Goal: Task Accomplishment & Management: Complete application form

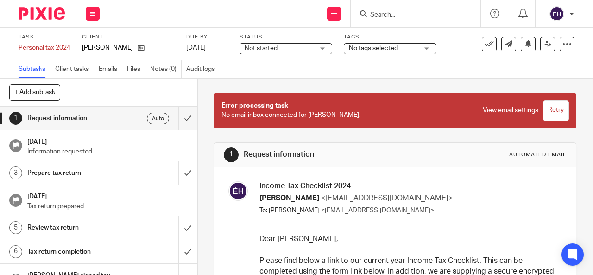
click at [132, 26] on div "Send new email Create task Add client Get Support Contact Support Help Document…" at bounding box center [351, 13] width 484 height 27
click at [99, 15] on button at bounding box center [93, 14] width 14 height 14
click at [94, 71] on link "Clients" at bounding box center [90, 70] width 20 height 6
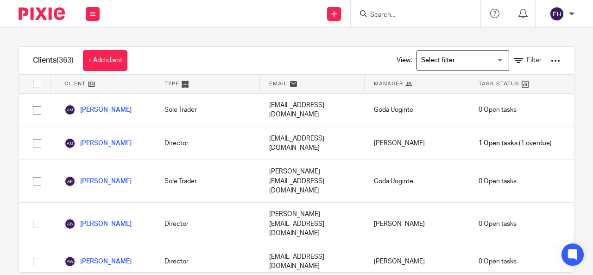
click at [415, 13] on input "Search" at bounding box center [410, 15] width 83 height 8
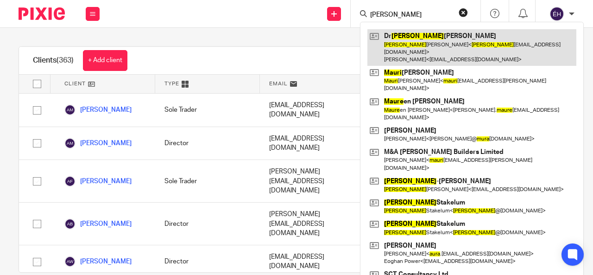
type input "maura"
click at [409, 38] on link at bounding box center [471, 47] width 209 height 37
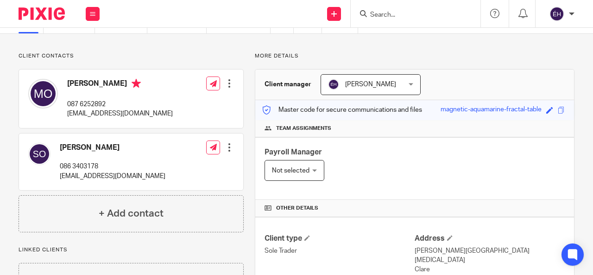
scroll to position [93, 0]
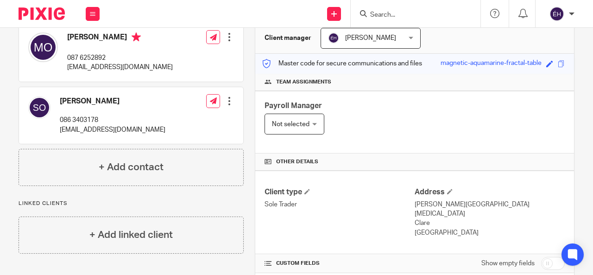
click at [313, 124] on div "Not selected Not selected" at bounding box center [295, 124] width 60 height 21
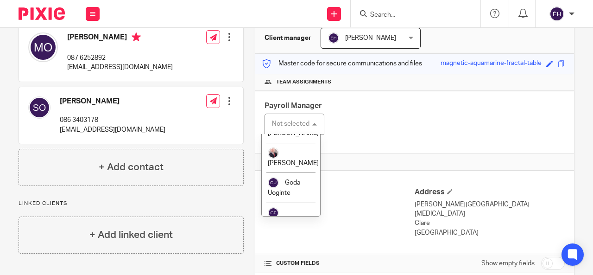
scroll to position [334, 0]
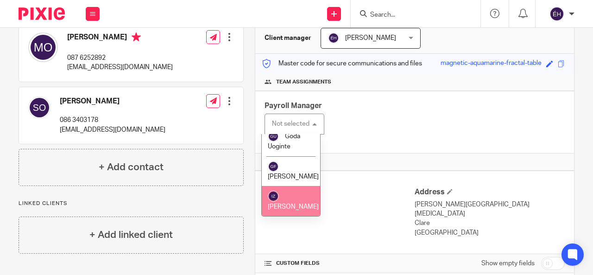
click at [294, 203] on span "[PERSON_NAME]" at bounding box center [293, 206] width 51 height 6
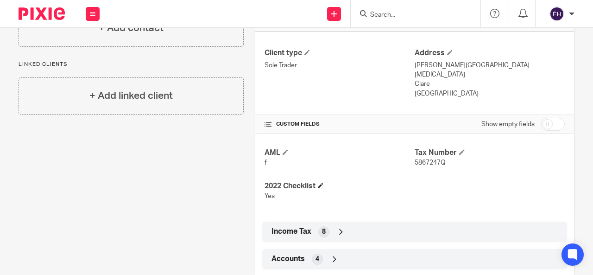
scroll to position [241, 0]
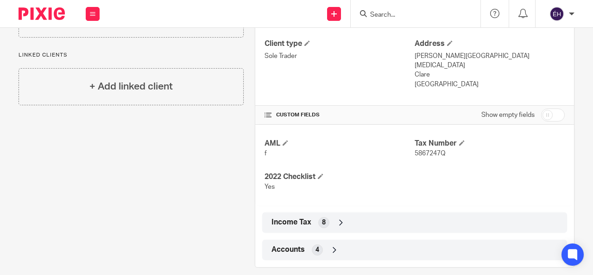
click at [336, 218] on icon at bounding box center [340, 222] width 9 height 9
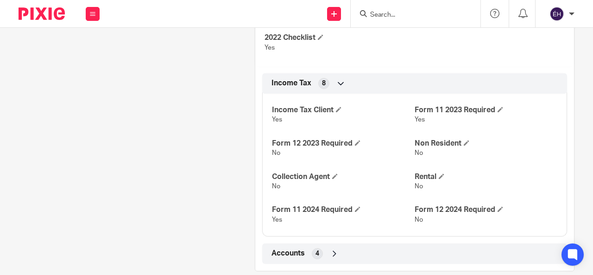
scroll to position [384, 0]
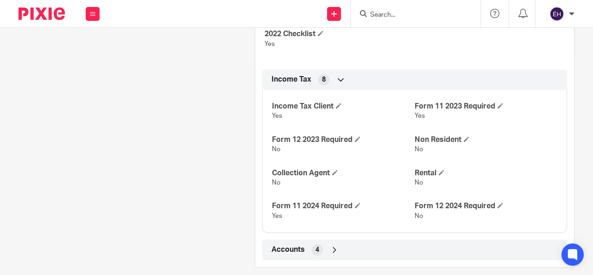
click at [331, 245] on icon at bounding box center [334, 249] width 9 height 9
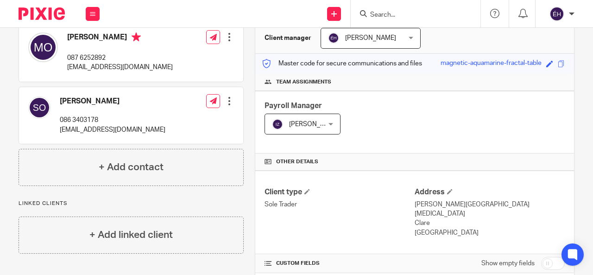
scroll to position [0, 0]
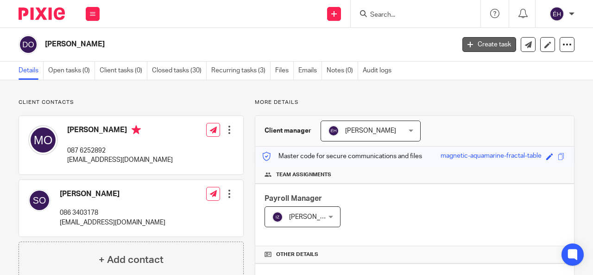
click at [492, 49] on link "Create task" at bounding box center [489, 44] width 54 height 15
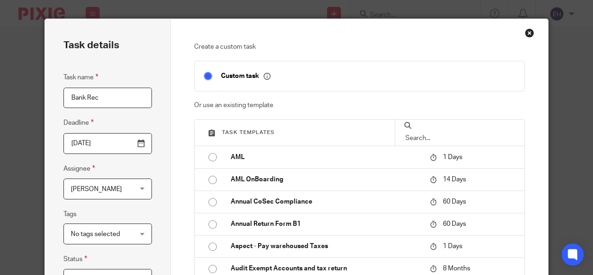
type input "Bank Recs"
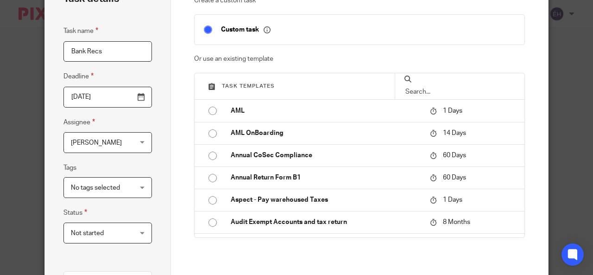
drag, startPoint x: 113, startPoint y: 53, endPoint x: 5, endPoint y: 43, distance: 108.9
click at [5, 43] on div "Task details Task name Bank Recs Deadline 2025-10-13 Assignee Éadaoin Hatton Éa…" at bounding box center [296, 137] width 593 height 275
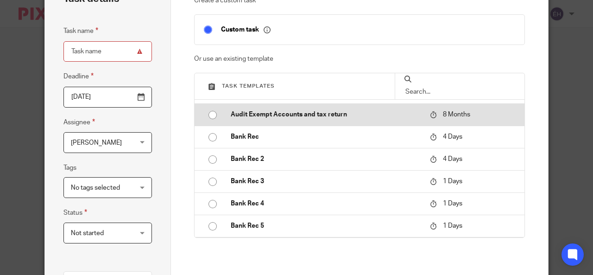
scroll to position [103, 0]
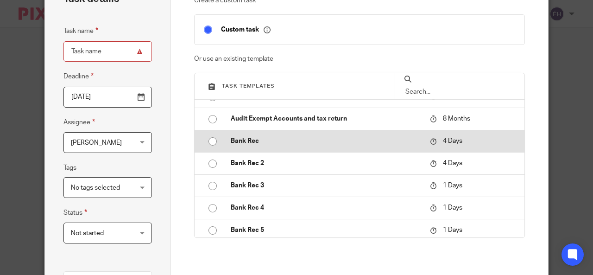
click at [196, 143] on td at bounding box center [208, 141] width 27 height 22
type input "2025-10-17"
type input "Bank Rec"
checkbox input "false"
radio input "true"
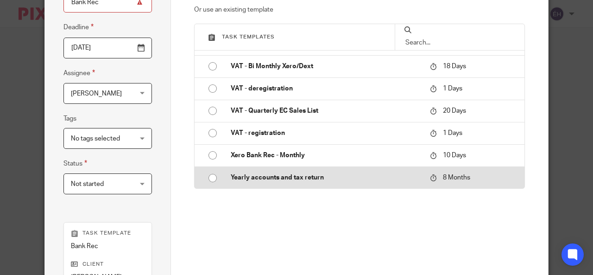
scroll to position [49, 0]
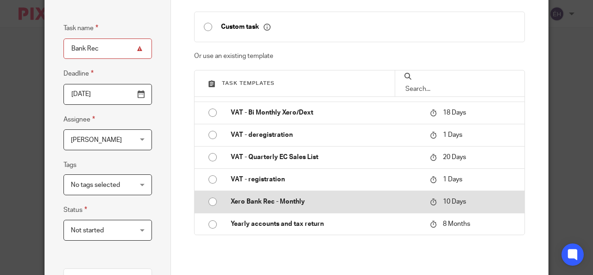
click at [204, 202] on input "radio" at bounding box center [213, 202] width 18 height 18
type input "2025-10-23"
type input "Xero Bank Rec - Monthly"
radio input "false"
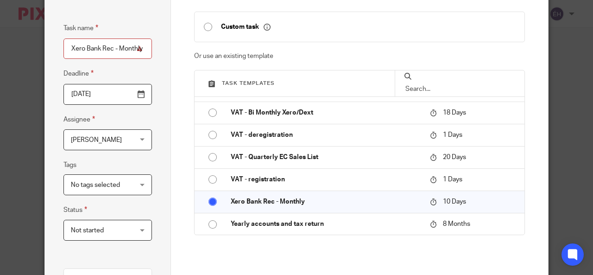
click at [157, 165] on div "Task details Task name Xero Bank Rec - Monthly Deadline 2025-10-23 Assignee Éad…" at bounding box center [108, 206] width 126 height 472
click at [132, 94] on input "2025-10-23" at bounding box center [107, 94] width 88 height 21
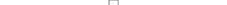
scroll to position [0, 0]
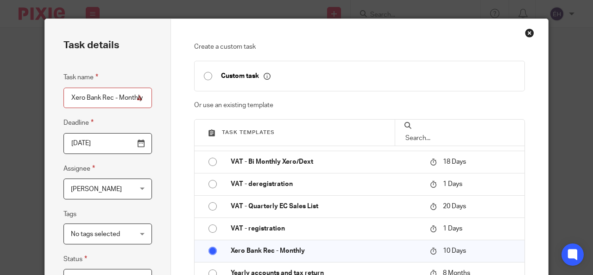
click at [140, 146] on input "2025-10-23" at bounding box center [107, 143] width 88 height 21
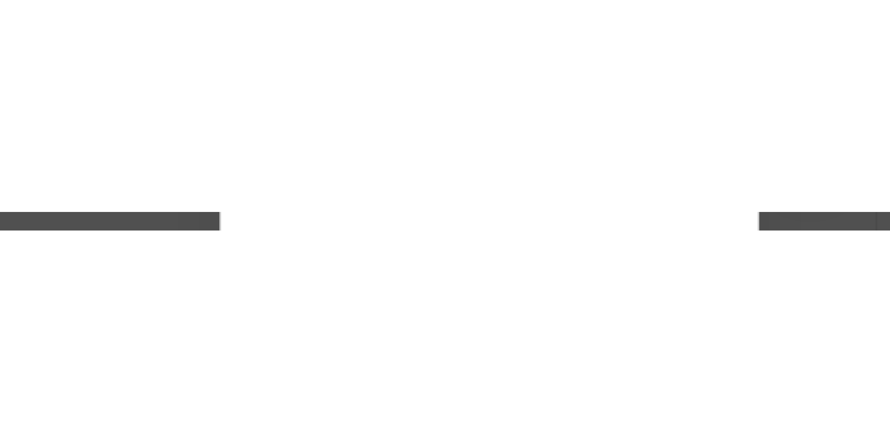
scroll to position [1380, 0]
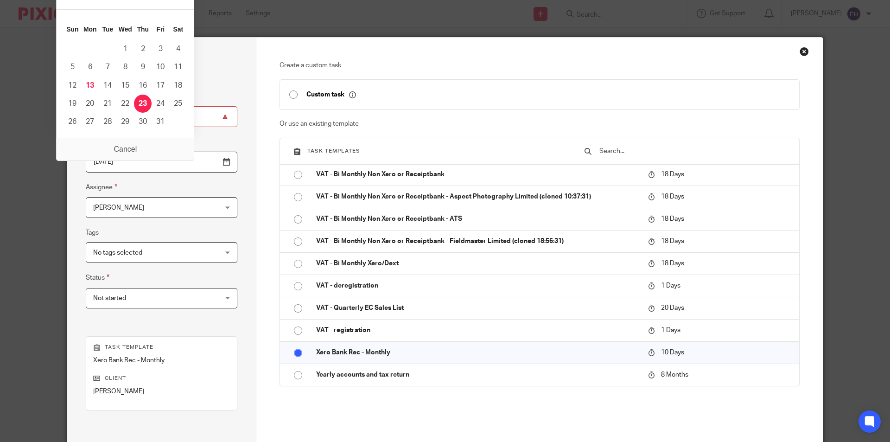
click at [472, 55] on div "Create a custom task Custom task Or use an existing template Task templates AML…" at bounding box center [539, 274] width 567 height 473
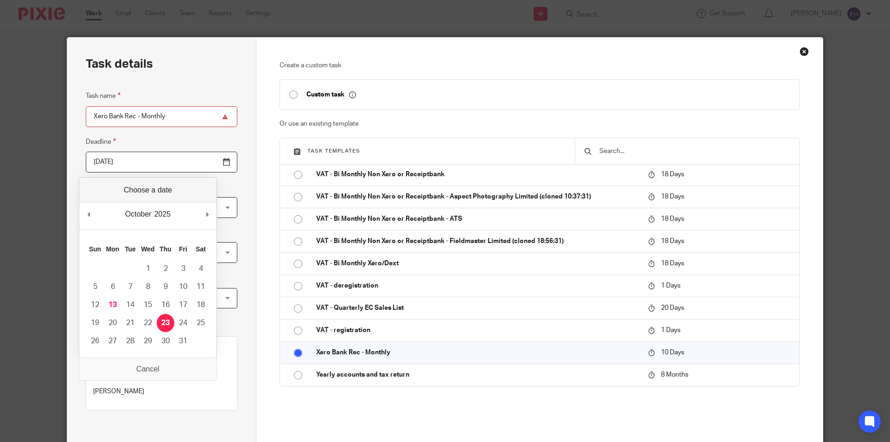
click at [114, 159] on input "2025-10-23" at bounding box center [162, 162] width 152 height 21
click at [130, 158] on input "2025-10-23" at bounding box center [162, 162] width 152 height 21
type input "2025-11-10"
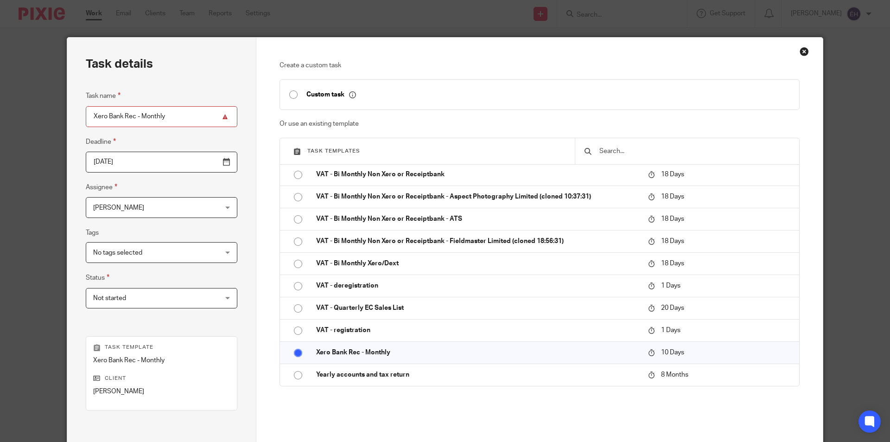
click at [151, 254] on span "No tags selected" at bounding box center [150, 251] width 115 height 19
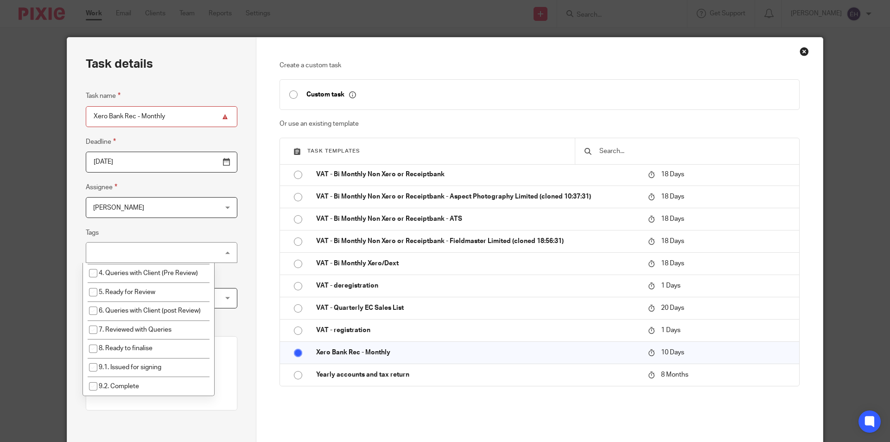
scroll to position [0, 0]
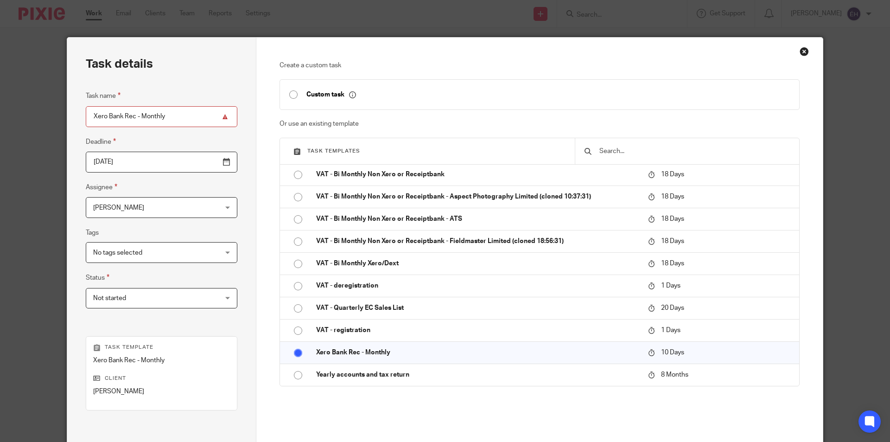
click at [234, 234] on div "Task details Task name Xero Bank Rec - Monthly Deadline 2025-11-10 Assignee Éad…" at bounding box center [161, 274] width 189 height 473
click at [190, 274] on div "Not started Not started" at bounding box center [162, 298] width 152 height 21
click at [239, 273] on div "Task details Task name Xero Bank Rec - Monthly Deadline 2025-11-10 Assignee Éad…" at bounding box center [161, 274] width 189 height 473
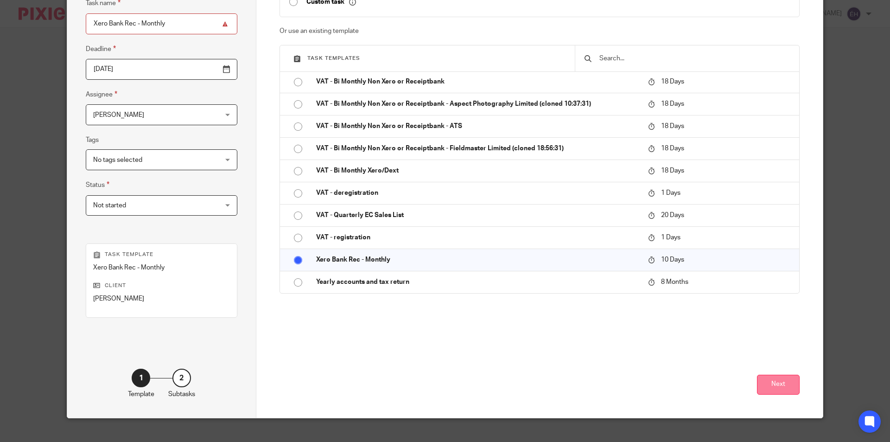
click at [593, 274] on button "Next" at bounding box center [778, 384] width 43 height 20
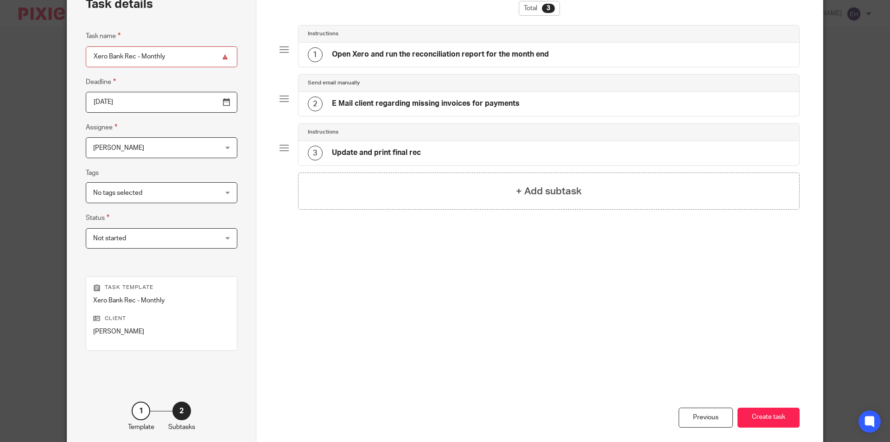
scroll to position [106, 0]
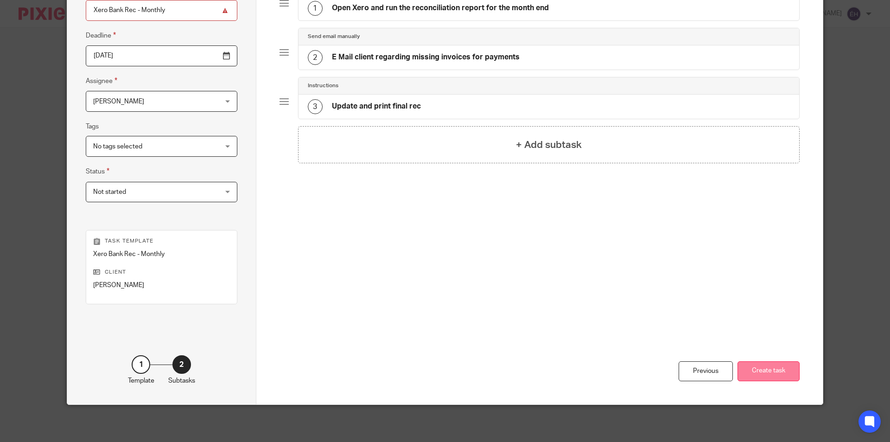
click at [593, 274] on button "Create task" at bounding box center [768, 371] width 62 height 20
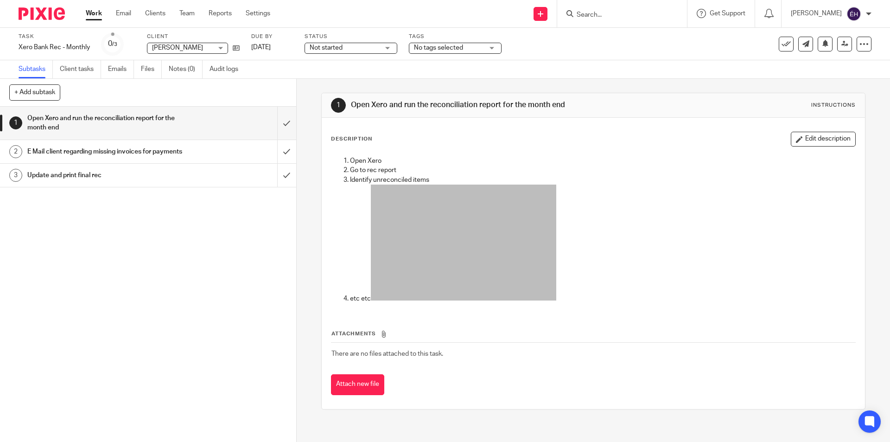
click at [103, 151] on h1 "E Mail client regarding missing invoices for payments" at bounding box center [107, 152] width 160 height 14
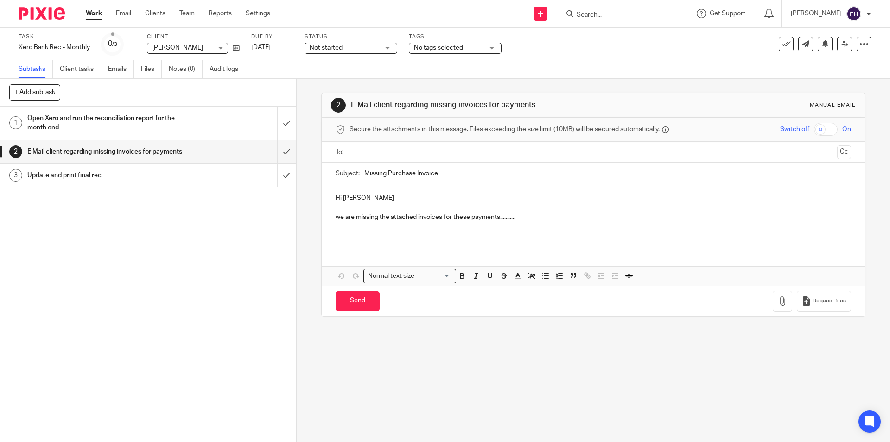
click at [91, 182] on h1 "Update and print final rec" at bounding box center [107, 175] width 160 height 14
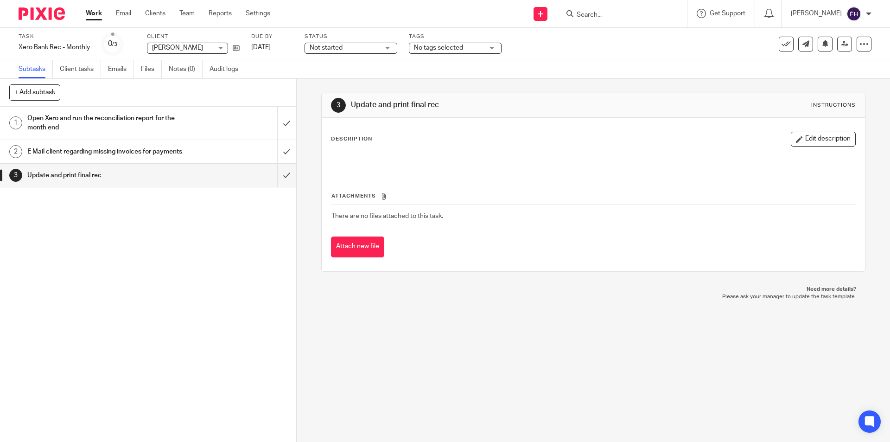
click at [134, 115] on h1 "Open Xero and run the reconciliation report for the month end" at bounding box center [107, 123] width 160 height 24
